Goal: Check status: Check status

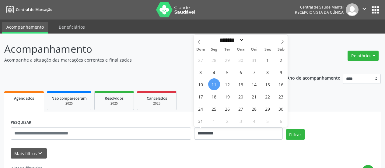
select select "*"
click at [237, 82] on span "13" at bounding box center [241, 84] width 12 height 12
type input "**********"
click at [237, 82] on span "13" at bounding box center [241, 84] width 12 height 12
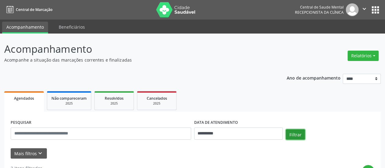
click at [292, 133] on button "Filtrar" at bounding box center [295, 134] width 19 height 10
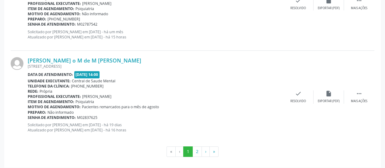
scroll to position [1436, 0]
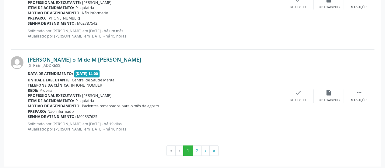
click at [102, 59] on link "[PERSON_NAME] o M de M [PERSON_NAME]" at bounding box center [85, 59] width 114 height 7
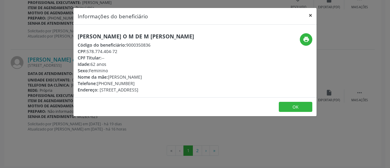
click at [310, 14] on button "×" at bounding box center [310, 15] width 12 height 15
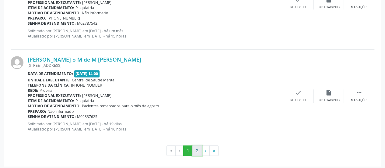
click at [198, 149] on button "2" at bounding box center [197, 150] width 9 height 10
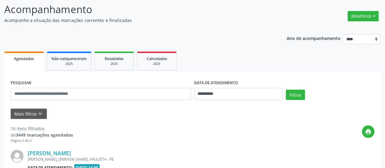
scroll to position [135, 0]
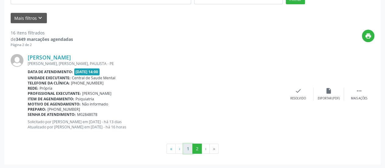
click at [190, 147] on button "1" at bounding box center [187, 149] width 9 height 10
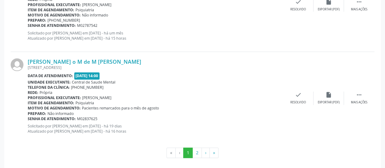
scroll to position [1436, 0]
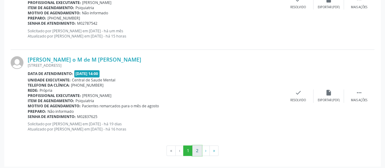
click at [196, 147] on button "2" at bounding box center [197, 150] width 9 height 10
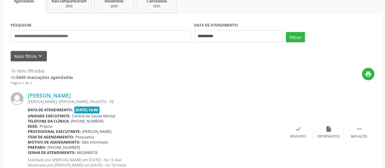
scroll to position [44, 0]
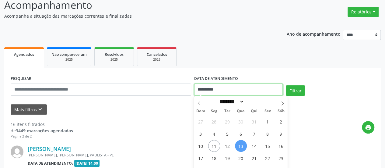
click at [202, 94] on input "**********" at bounding box center [238, 89] width 89 height 12
click at [225, 146] on span "12" at bounding box center [228, 146] width 12 height 12
type input "**********"
click at [225, 146] on span "12" at bounding box center [228, 146] width 12 height 12
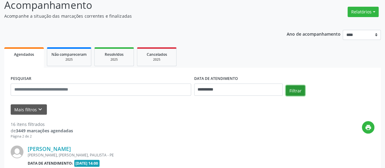
click at [298, 90] on button "Filtrar" at bounding box center [295, 90] width 19 height 10
